Goal: Transaction & Acquisition: Purchase product/service

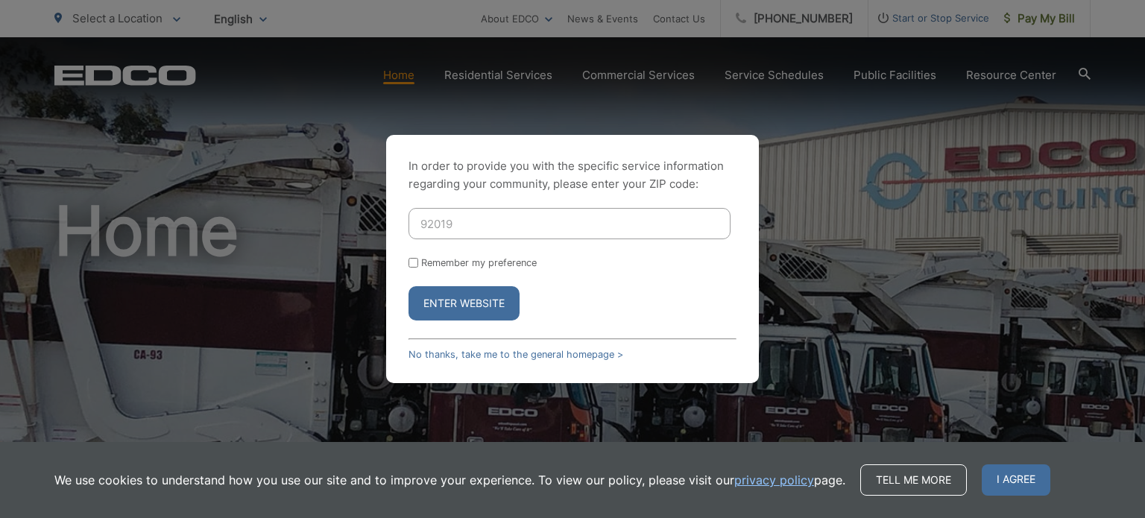
type input "92019"
click at [436, 309] on button "Enter Website" at bounding box center [464, 303] width 111 height 34
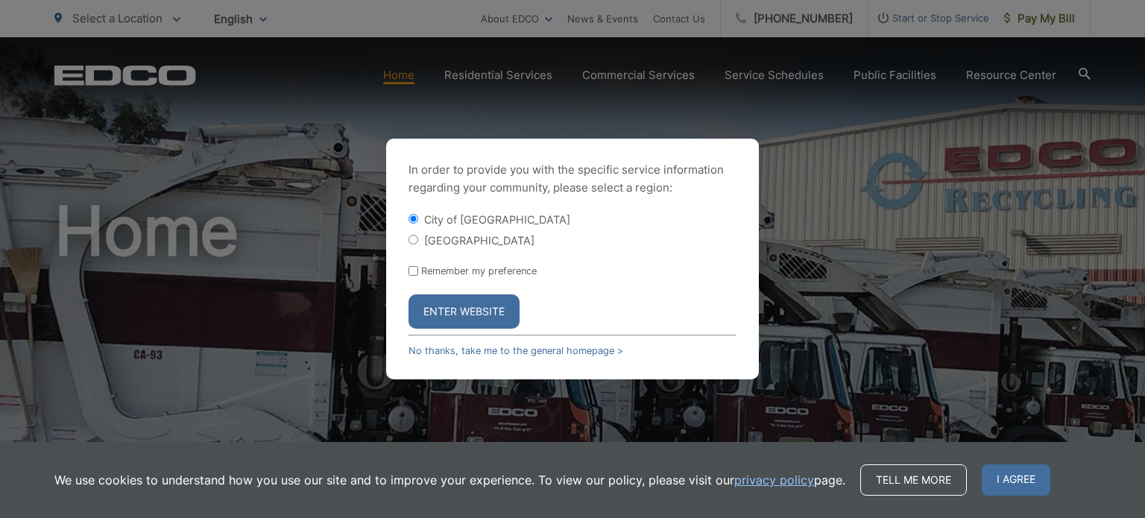
click at [456, 217] on label "City of [GEOGRAPHIC_DATA]" at bounding box center [497, 219] width 146 height 13
click at [418, 217] on input "City of [GEOGRAPHIC_DATA]" at bounding box center [414, 219] width 10 height 10
click at [470, 308] on button "Enter Website" at bounding box center [464, 311] width 111 height 34
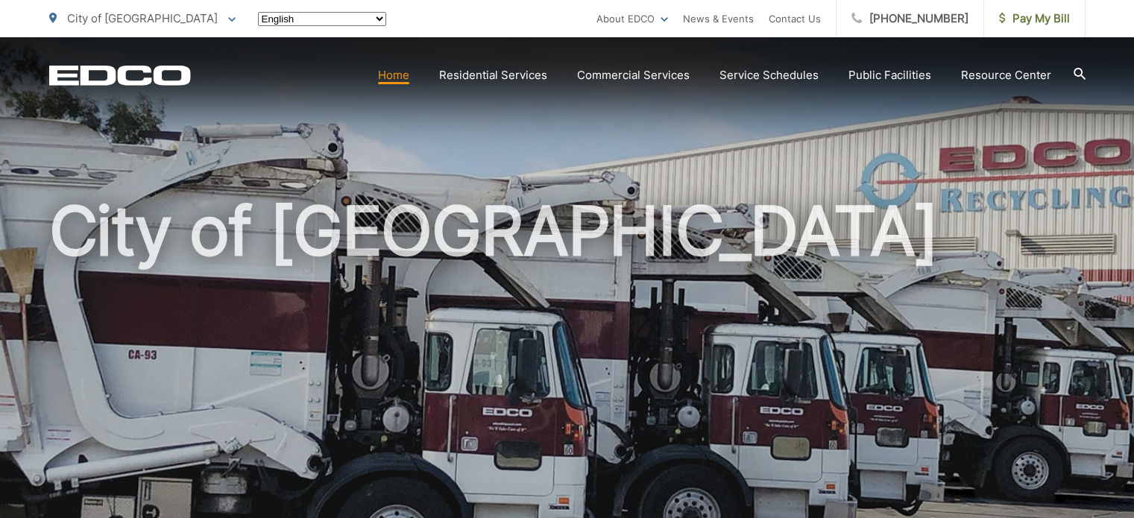
click at [326, 90] on div "City of [GEOGRAPHIC_DATA]" at bounding box center [567, 344] width 1036 height 615
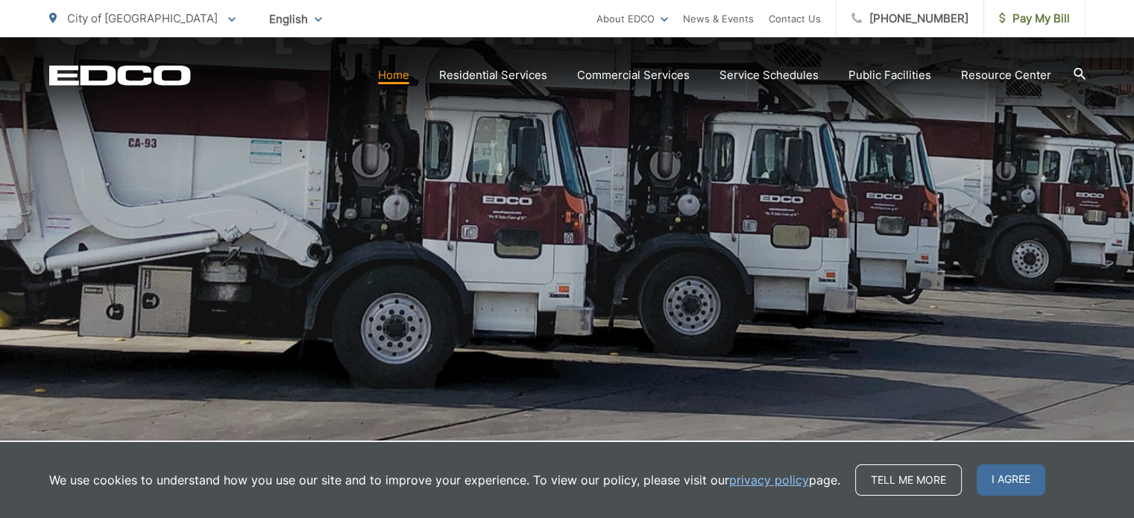
scroll to position [298, 0]
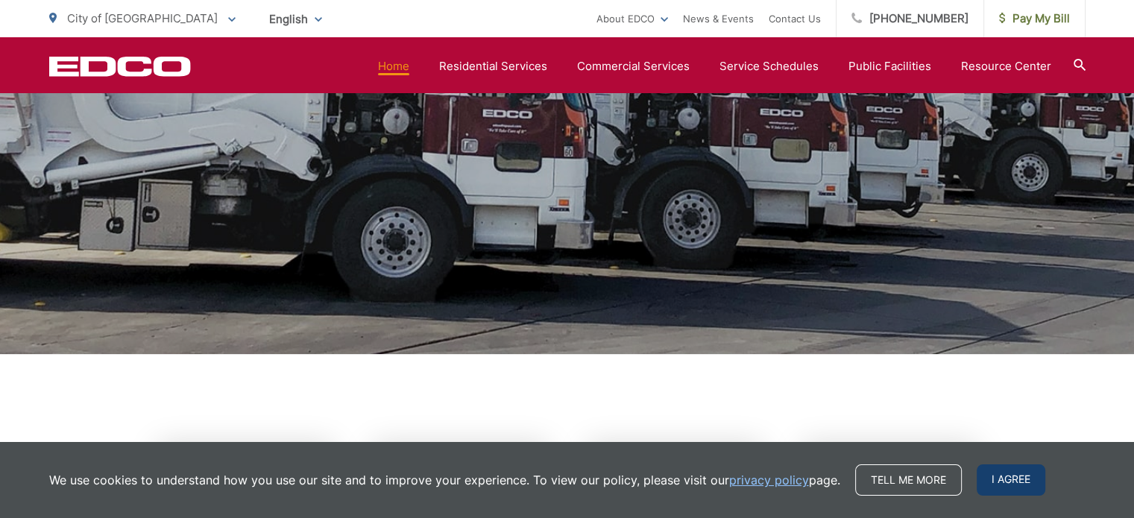
click at [1015, 484] on span "I agree" at bounding box center [1011, 479] width 69 height 31
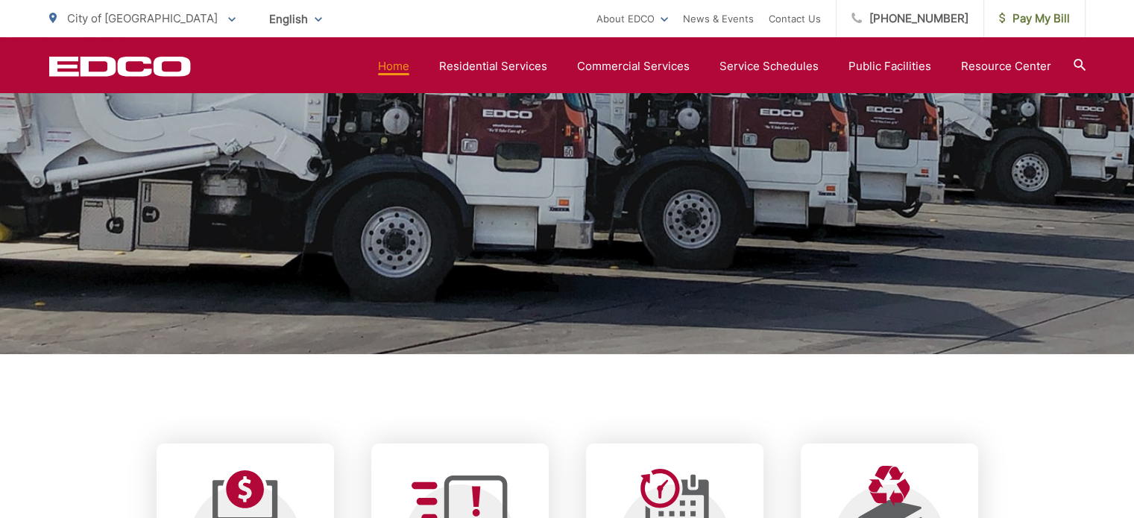
click at [702, 315] on h1 "City of [GEOGRAPHIC_DATA]" at bounding box center [567, 132] width 1036 height 472
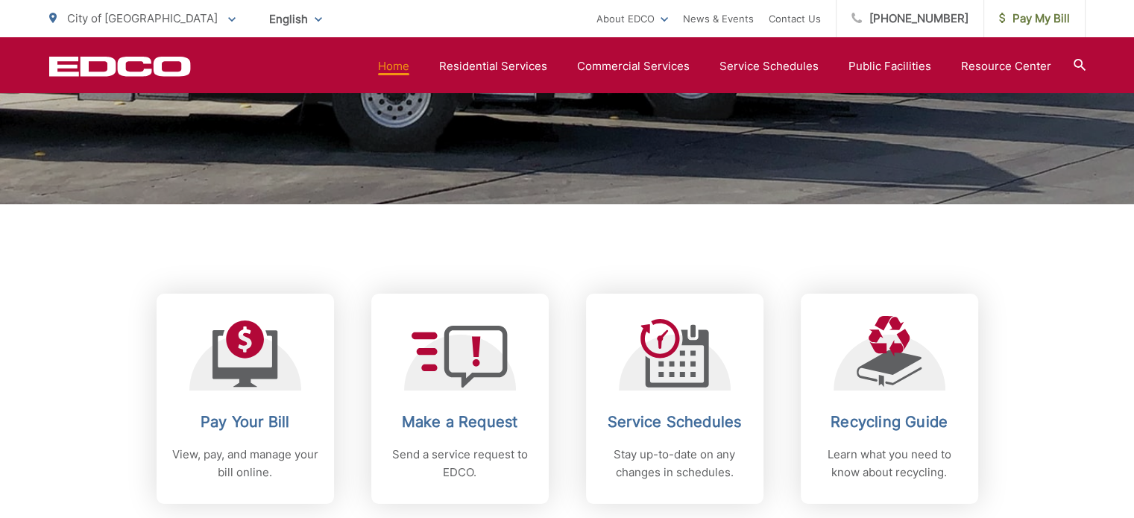
scroll to position [522, 0]
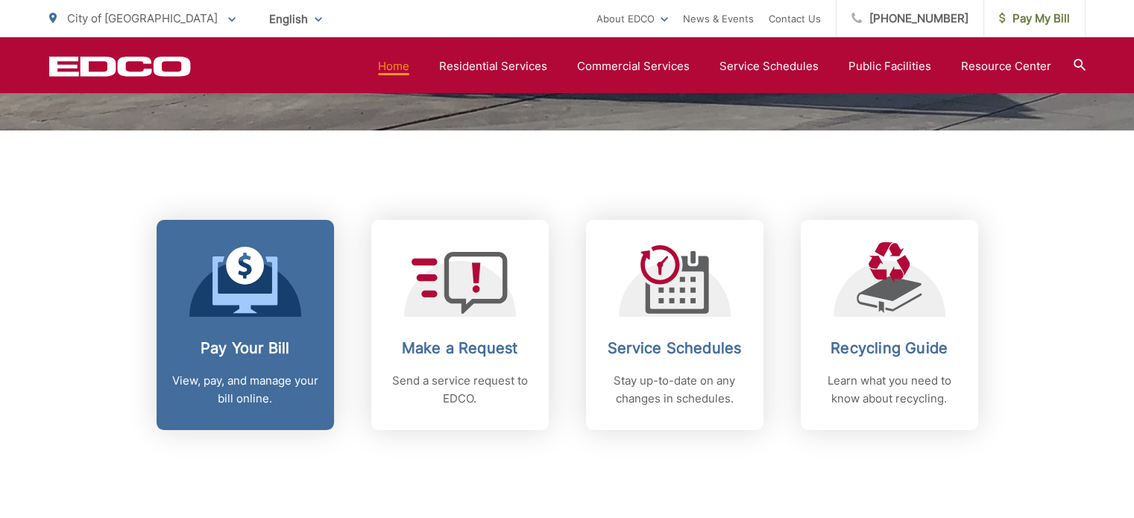
click at [207, 321] on link "Pay Your Bill View, pay, and manage your bill online." at bounding box center [245, 325] width 177 height 210
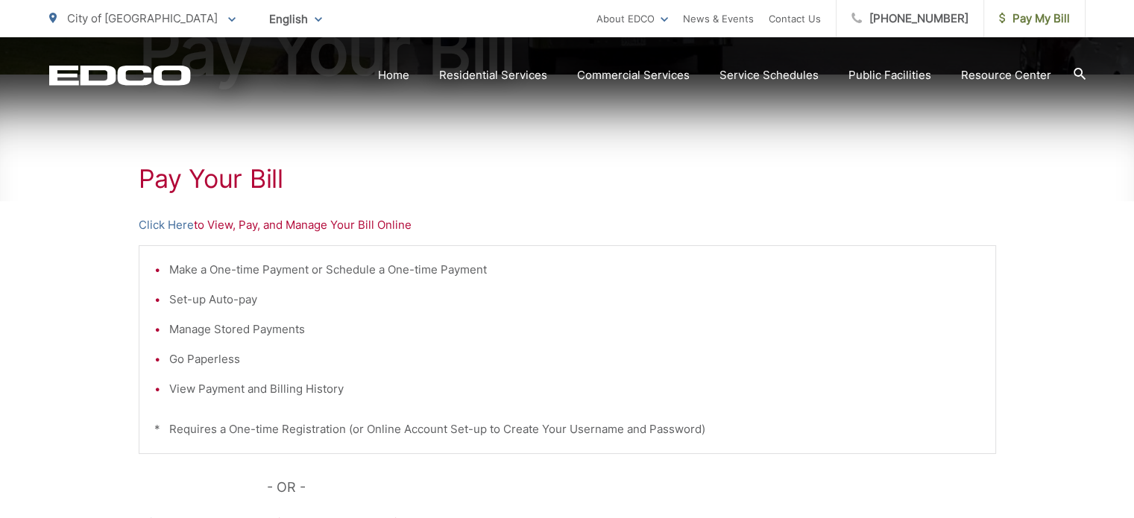
click at [573, 160] on div "Pay Your [PERSON_NAME] Here to View, Pay, and Manage Your Bill Online Make a On…" at bounding box center [567, 409] width 857 height 669
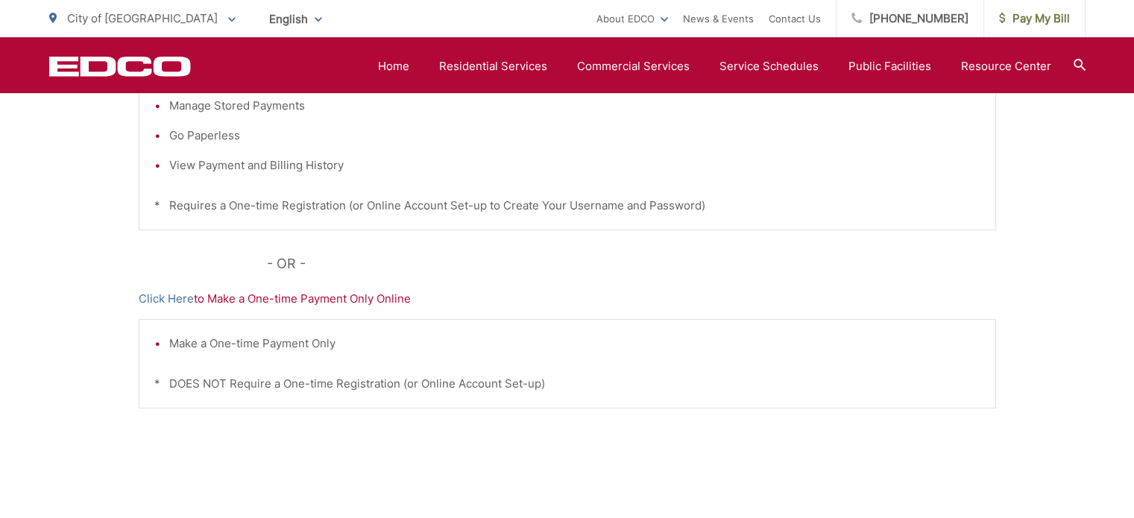
click at [130, 280] on div "Pay Your [PERSON_NAME] Here to View, Pay, and Manage Your Bill Online Make a On…" at bounding box center [567, 185] width 1134 height 669
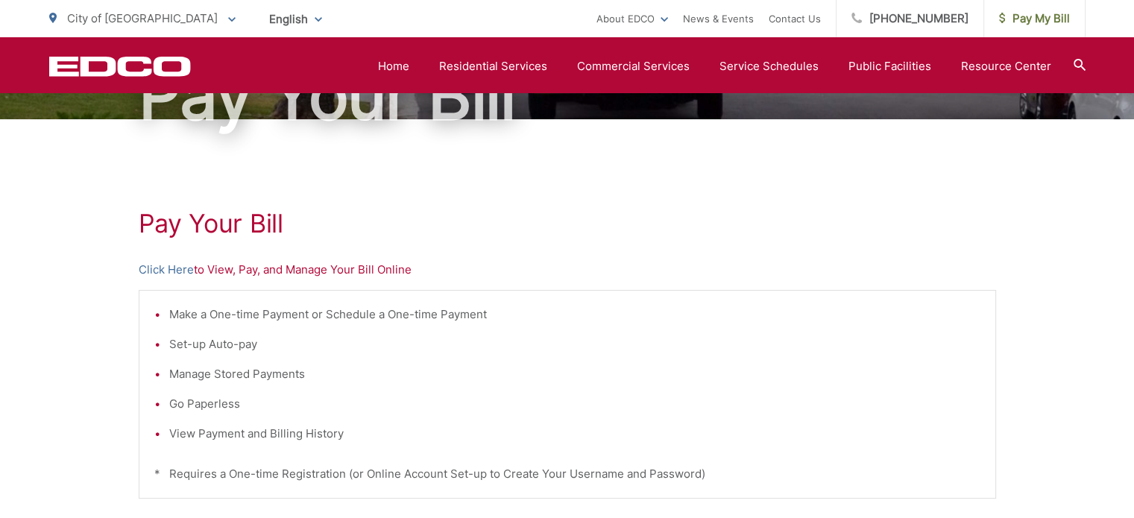
scroll to position [168, 0]
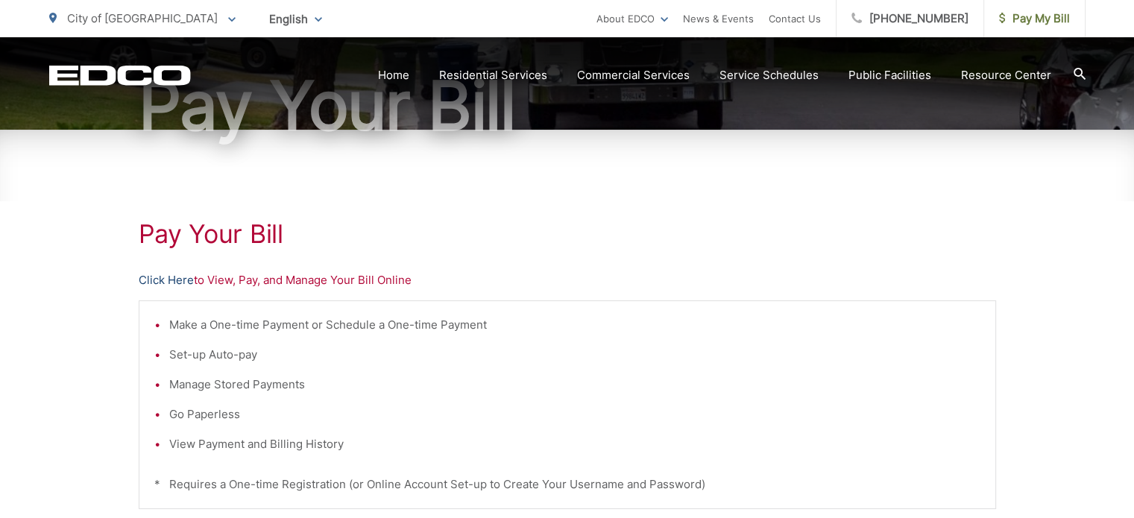
click at [166, 277] on link "Click Here" at bounding box center [166, 280] width 55 height 18
click at [543, 297] on div "Pay Your [PERSON_NAME] Here to View, Pay, and Manage Your Bill Online Make a On…" at bounding box center [567, 464] width 857 height 669
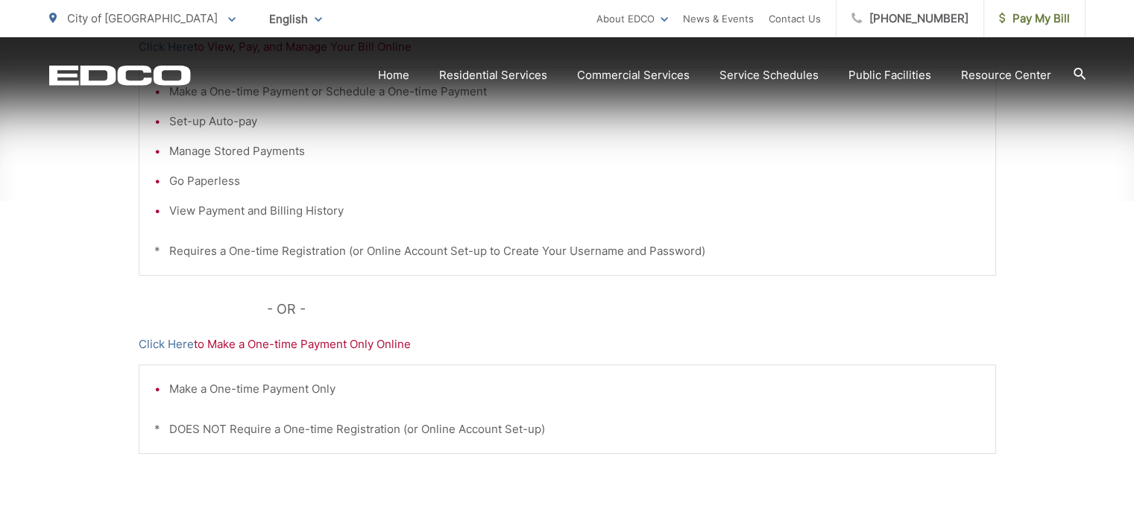
scroll to position [467, 0]
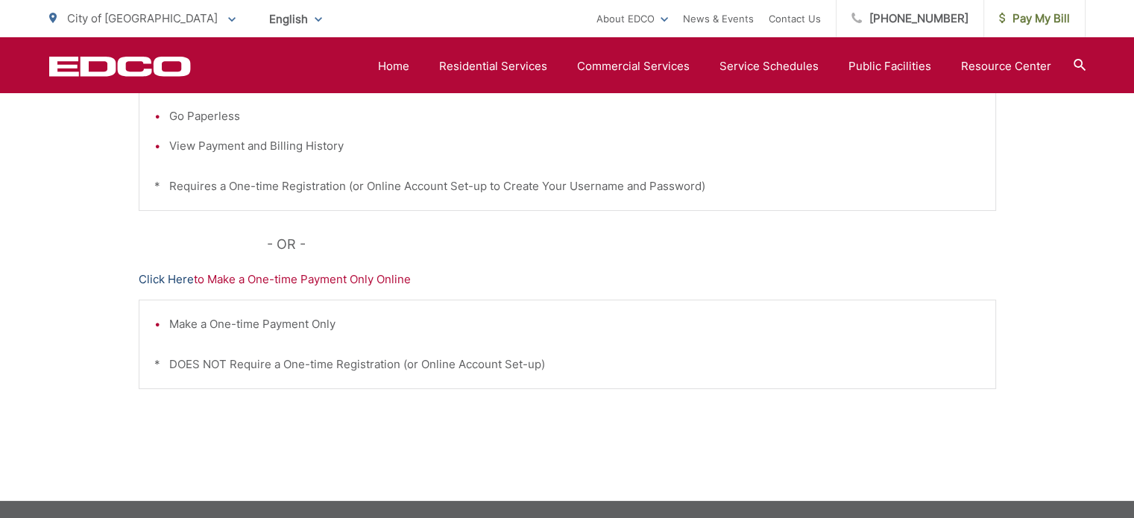
click at [173, 279] on link "Click Here" at bounding box center [166, 280] width 55 height 18
click at [588, 259] on div "Pay Your [PERSON_NAME] Here to View, Pay, and Manage Your Bill Online Make a On…" at bounding box center [567, 166] width 857 height 669
